Goal: Go to known website: Access a specific website the user already knows

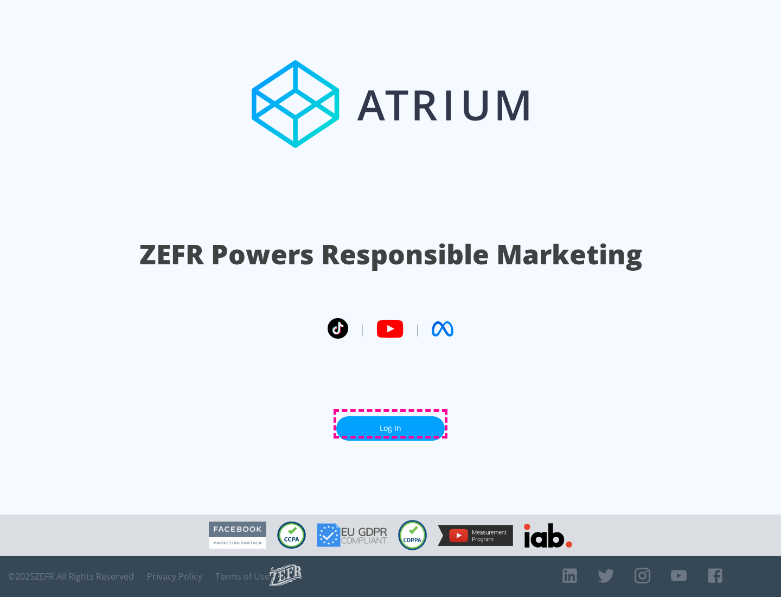
click at [391, 424] on link "Log In" at bounding box center [390, 428] width 109 height 24
